Goal: Navigation & Orientation: Find specific page/section

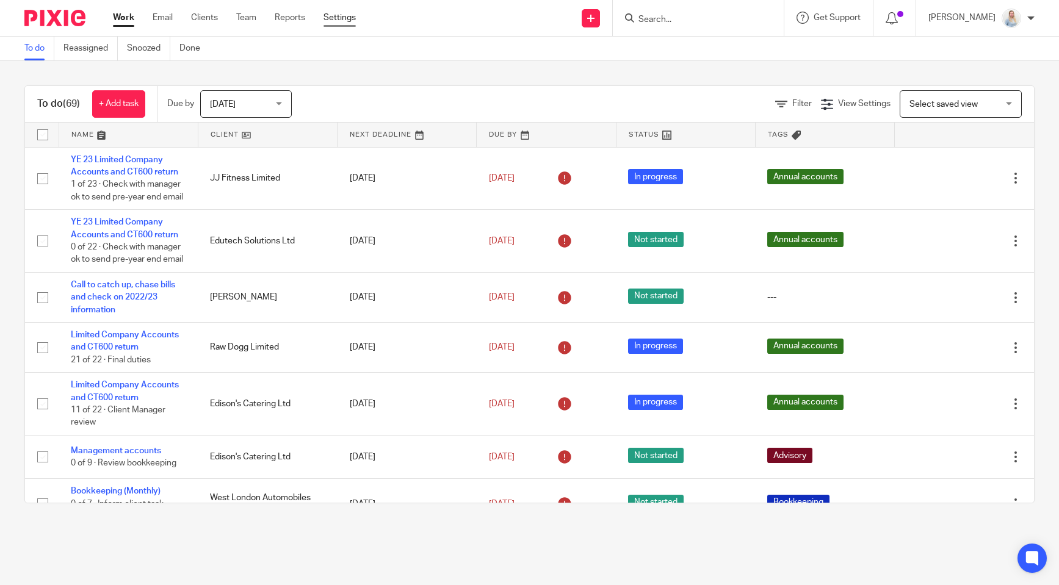
click at [335, 21] on link "Settings" at bounding box center [339, 18] width 32 height 12
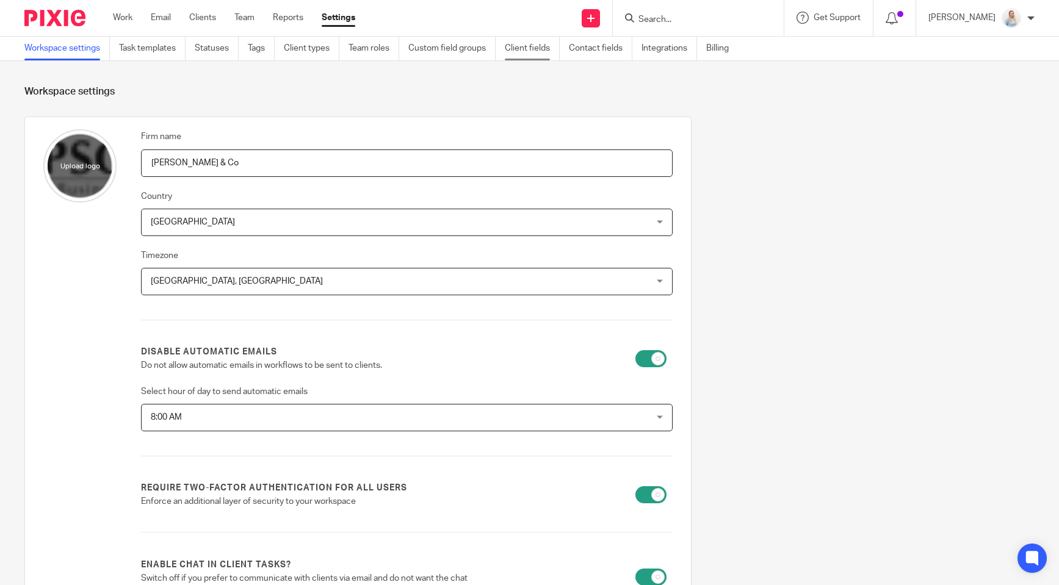
click at [520, 49] on link "Client fields" at bounding box center [532, 49] width 55 height 24
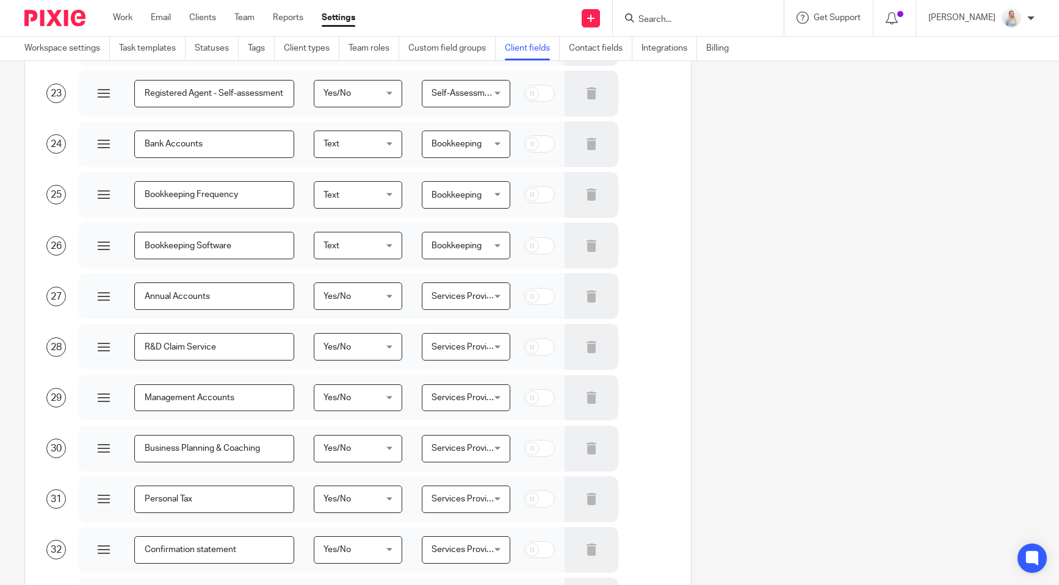
scroll to position [765, 0]
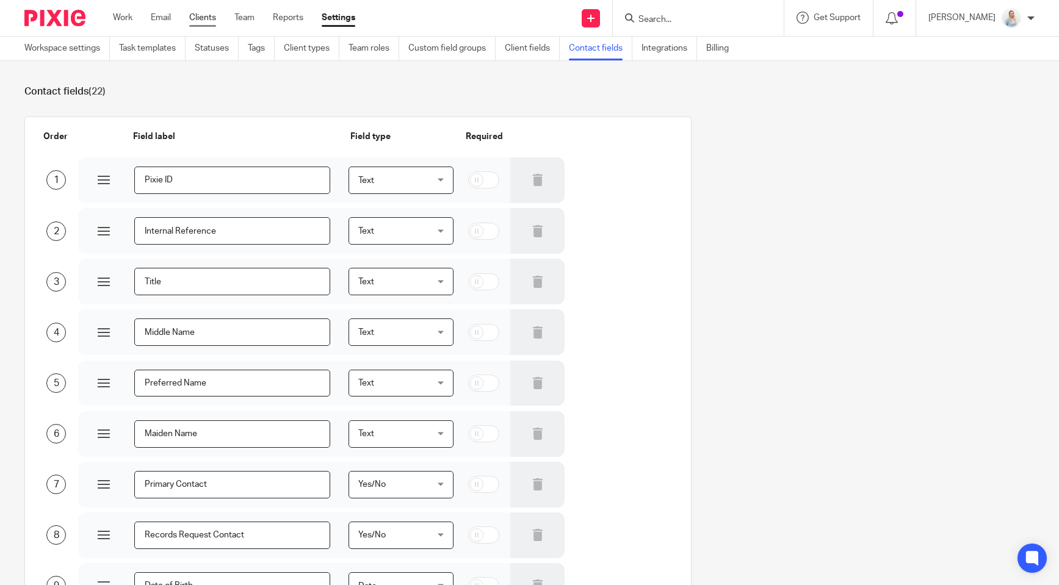
click at [214, 16] on link "Clients" at bounding box center [202, 18] width 27 height 12
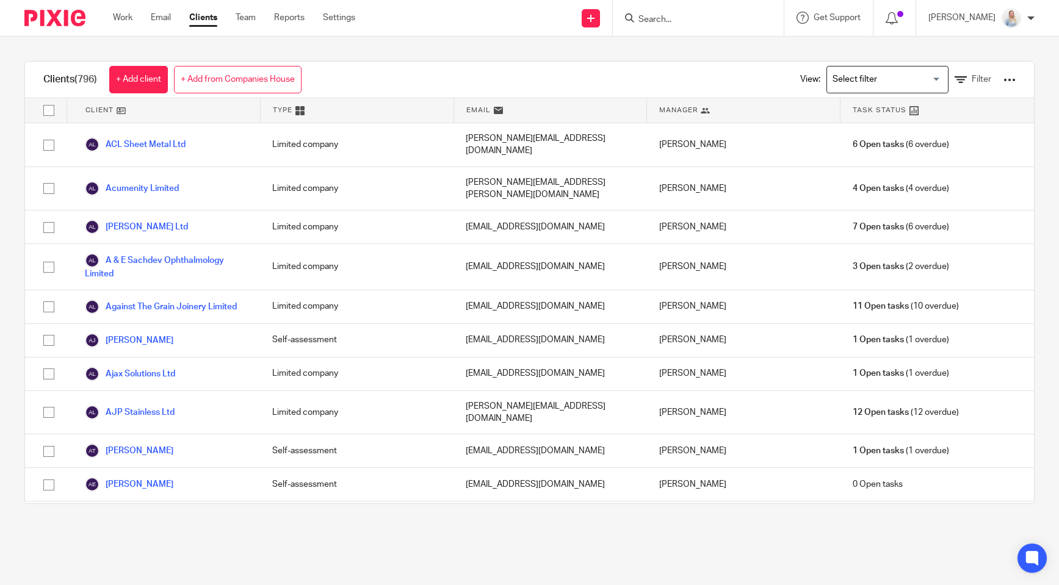
click at [1009, 81] on div at bounding box center [1009, 80] width 12 height 12
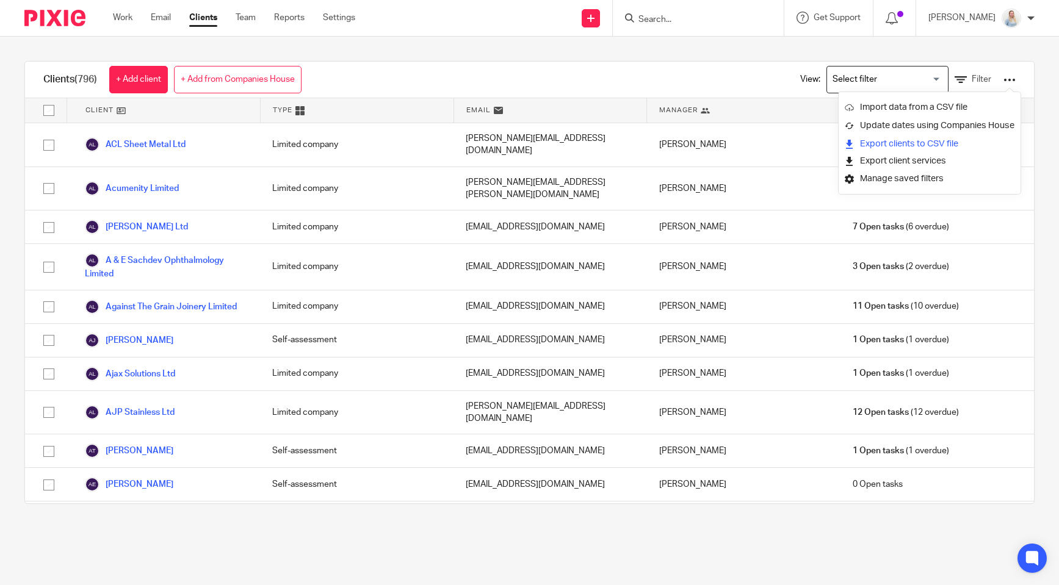
click at [918, 148] on link "Export clients to CSV file" at bounding box center [930, 144] width 170 height 18
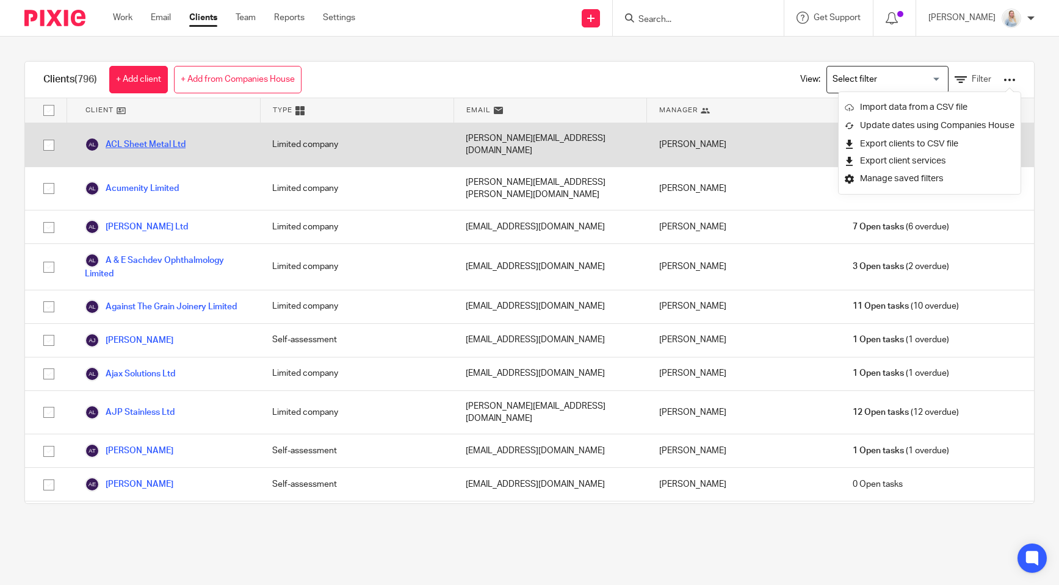
click at [169, 139] on link "ACL Sheet Metal Ltd" at bounding box center [135, 144] width 101 height 15
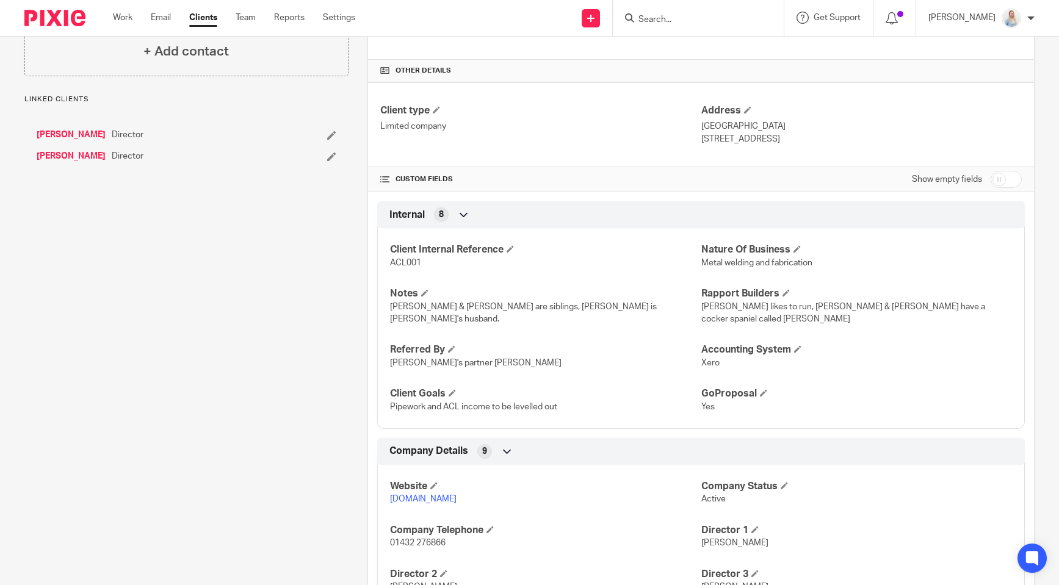
scroll to position [336, 0]
